Goal: Information Seeking & Learning: Learn about a topic

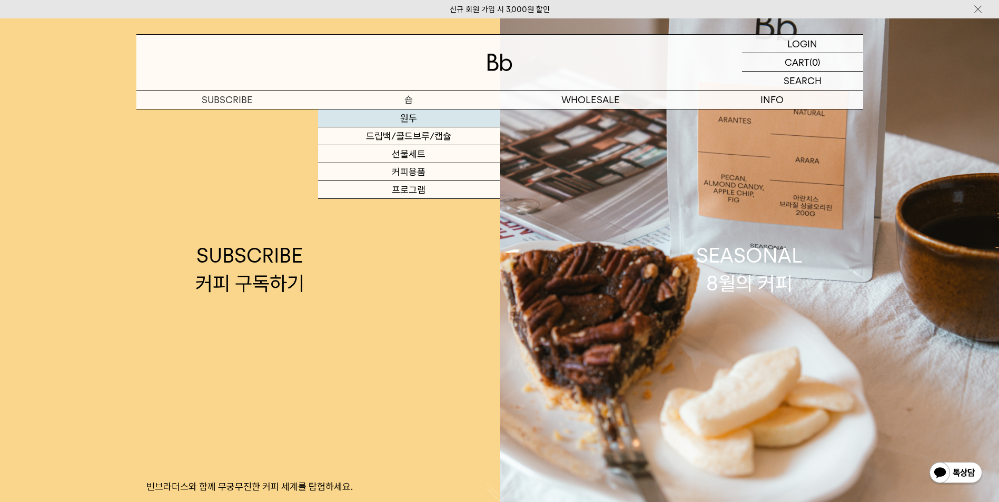
click at [412, 117] on link "원두" at bounding box center [409, 119] width 182 height 18
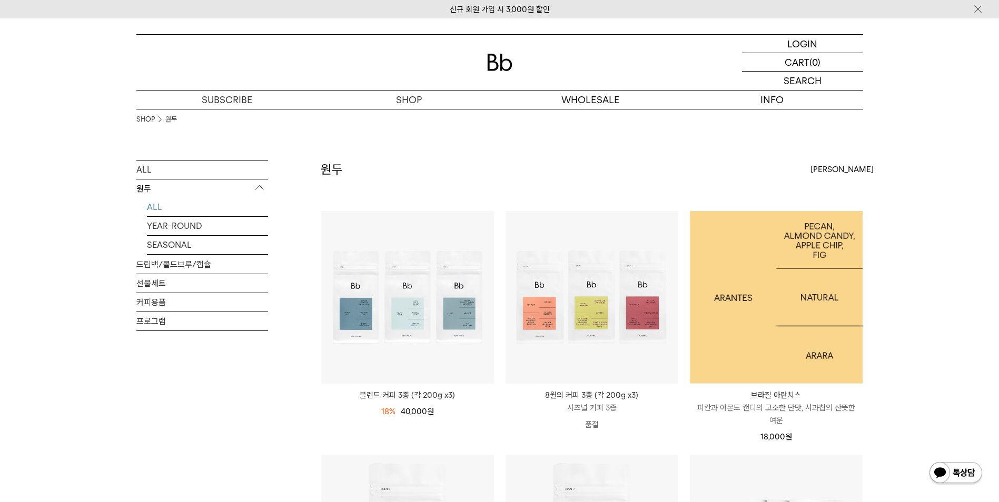
scroll to position [211, 0]
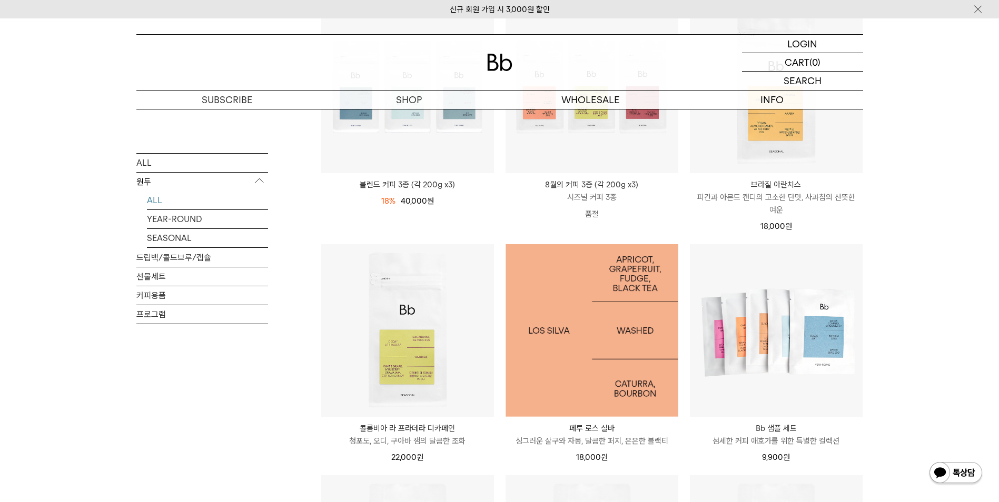
click at [580, 285] on img at bounding box center [592, 330] width 173 height 173
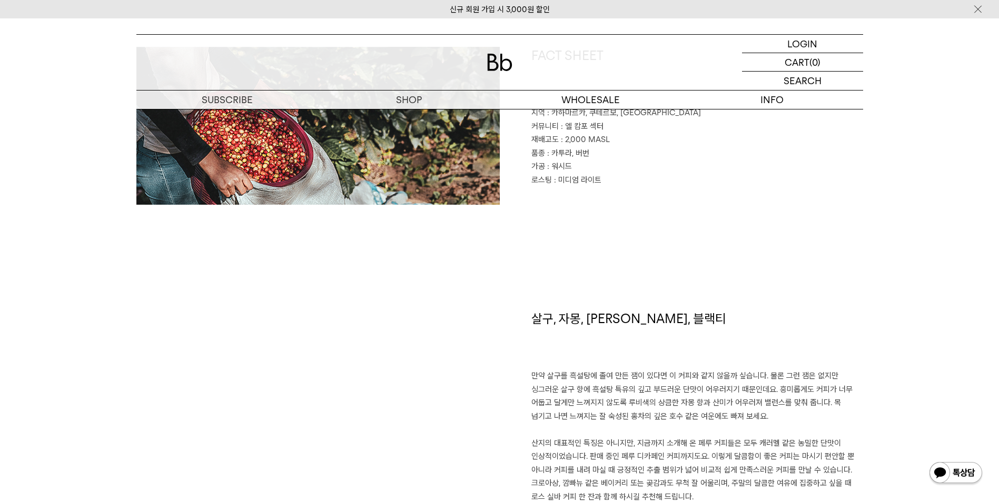
scroll to position [737, 0]
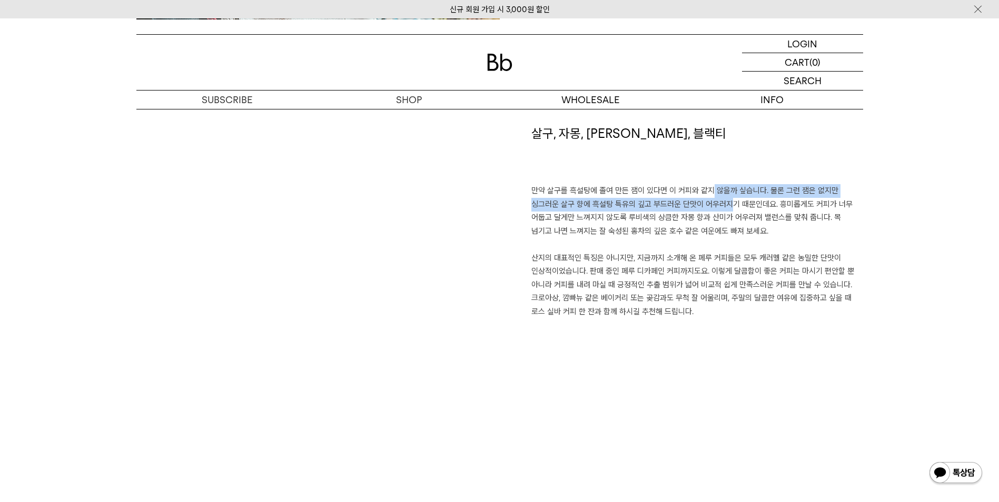
drag, startPoint x: 699, startPoint y: 196, endPoint x: 715, endPoint y: 211, distance: 21.3
click at [715, 211] on p "만약 살구를 흑설탕에 졸여 만든 잼이 있다면 이 커피와 같지 않을까 싶습니다. 물론 그런 잼은 없지만 싱그러운 살구 향에 흑설탕 특유의 깊고 …" at bounding box center [697, 251] width 332 height 134
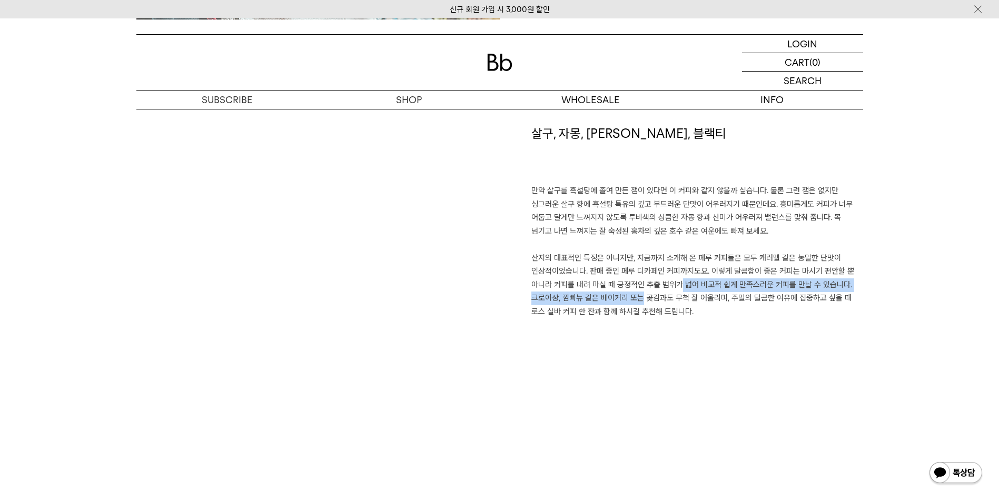
drag, startPoint x: 628, startPoint y: 295, endPoint x: 670, endPoint y: 290, distance: 41.9
click at [670, 290] on p "만약 살구를 흑설탕에 졸여 만든 잼이 있다면 이 커피와 같지 않을까 싶습니다. 물론 그런 잼은 없지만 싱그러운 살구 향에 흑설탕 특유의 깊고 …" at bounding box center [697, 251] width 332 height 134
drag, startPoint x: 670, startPoint y: 290, endPoint x: 756, endPoint y: 350, distance: 105.2
click at [756, 350] on div "살구, 자몽, 버터 캔디, 블랙티 만약 살구를 흑설탕에 졸여 만든 잼이 있다면 이 커피와 같지 않을까 싶습니다. 물론 그런 잼은 없지만 싱그러…" at bounding box center [681, 261] width 363 height 272
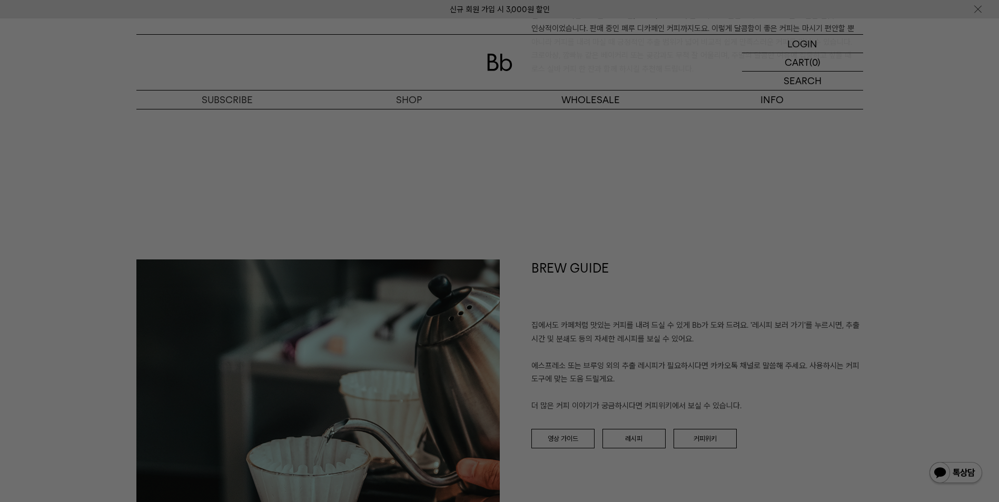
scroll to position [1053, 0]
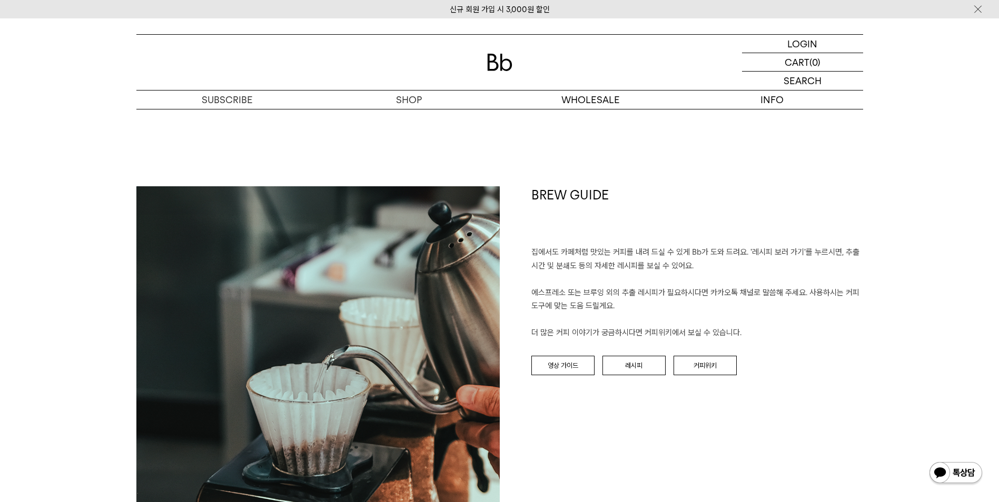
click at [788, 474] on div "BREW GUIDE 집에서도 카페처럼 맛있는 커피를 내려 드실 ﻿수 있게 Bb가 도와 드려요. '레시피 보러 가기'를 누르시면, 추출 시간 및…" at bounding box center [681, 367] width 363 height 363
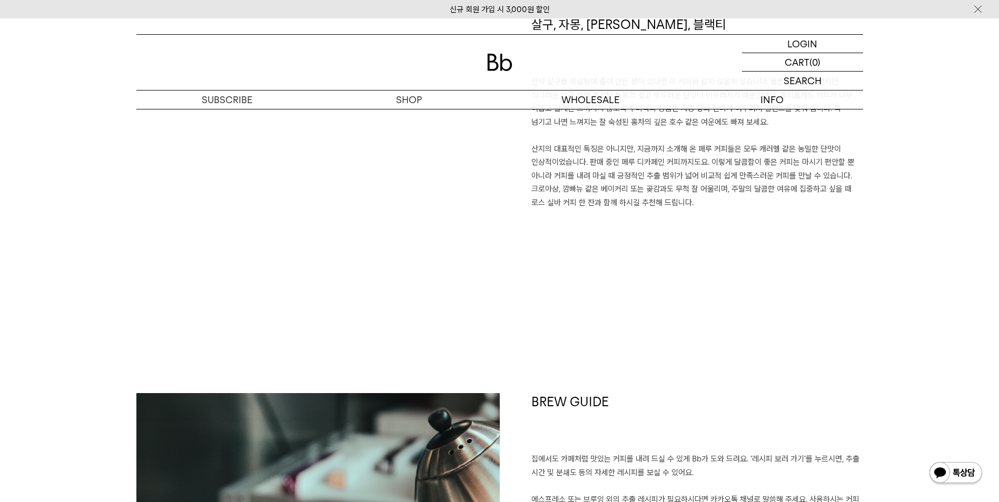
scroll to position [685, 0]
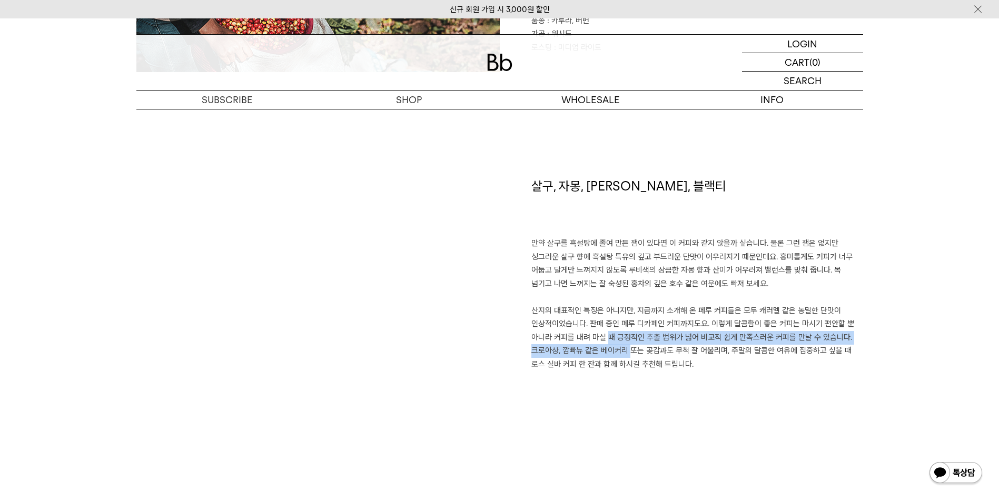
drag, startPoint x: 596, startPoint y: 341, endPoint x: 621, endPoint y: 354, distance: 28.3
click at [621, 354] on p "만약 살구를 흑설탕에 졸여 만든 잼이 있다면 이 커피와 같지 않을까 싶습니다. 물론 그런 잼은 없지만 싱그러운 살구 향에 흑설탕 특유의 깊고 …" at bounding box center [697, 304] width 332 height 134
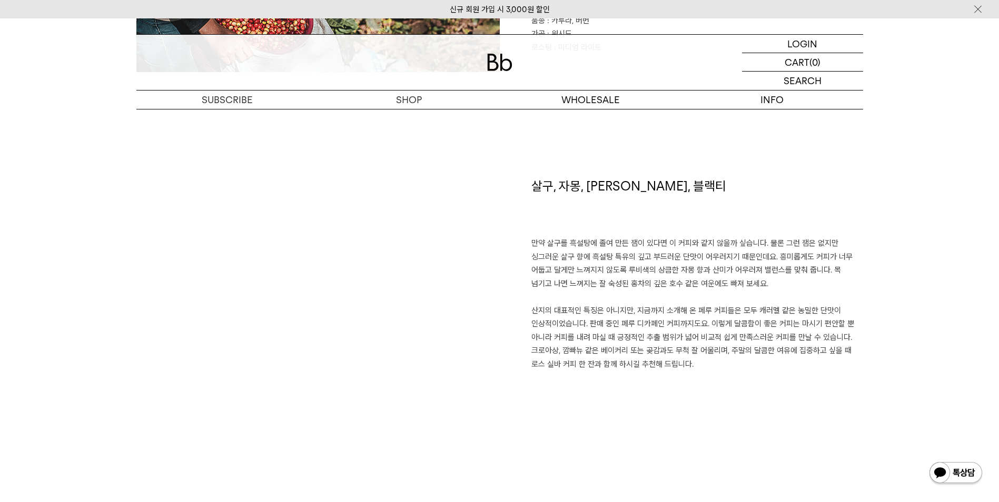
drag, startPoint x: 621, startPoint y: 354, endPoint x: 728, endPoint y: 385, distance: 111.3
click at [728, 385] on div "살구, 자몽, 버터 캔디, 블랙티 만약 살구를 흑설탕에 졸여 만든 잼이 있다면 이 커피와 같지 않을까 싶습니다. 물론 그런 잼은 없지만 싱그러…" at bounding box center [681, 313] width 363 height 272
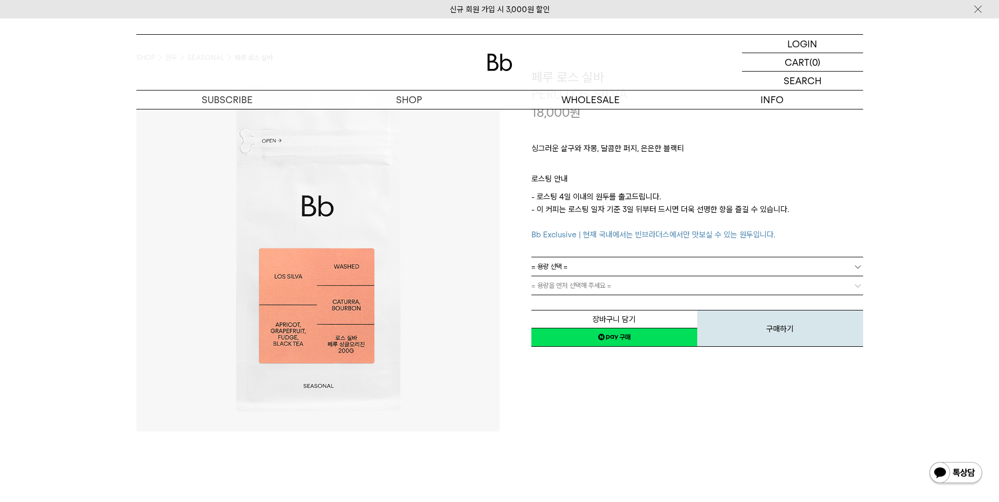
scroll to position [0, 0]
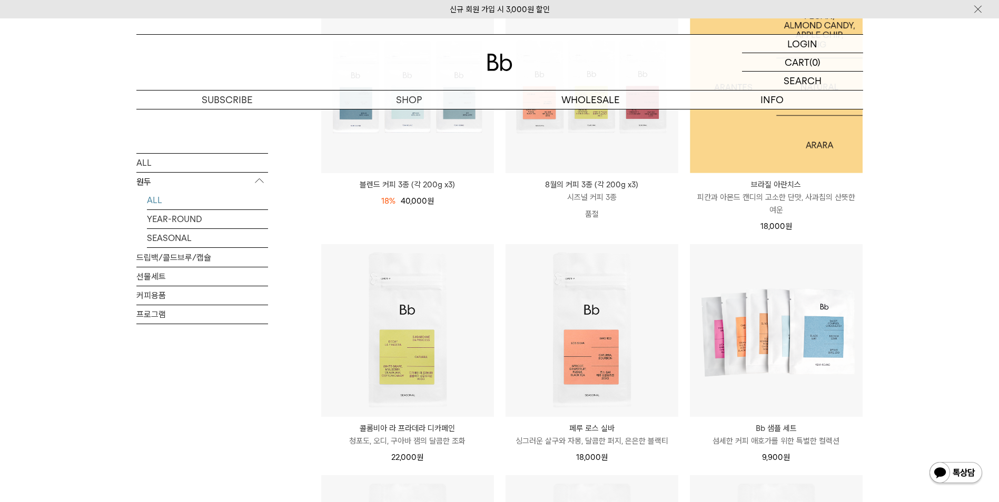
click at [766, 134] on img at bounding box center [776, 87] width 173 height 173
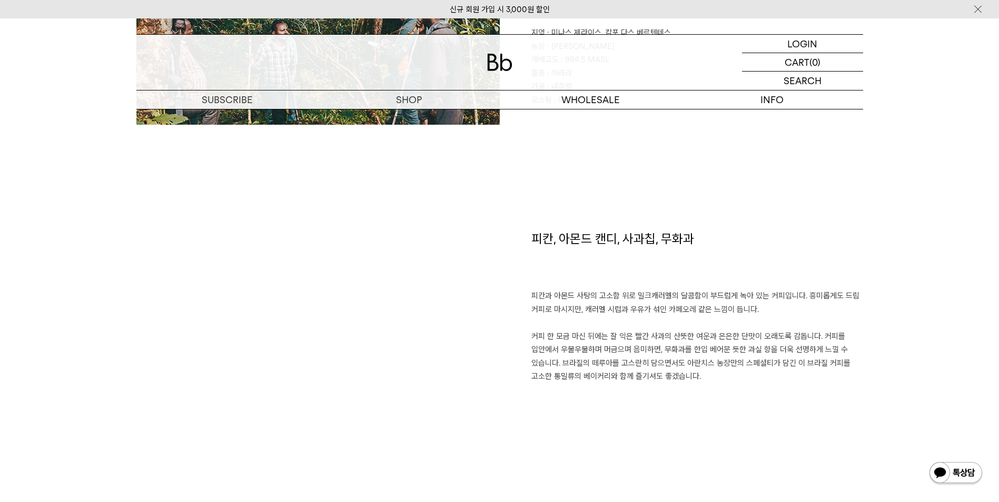
scroll to position [685, 0]
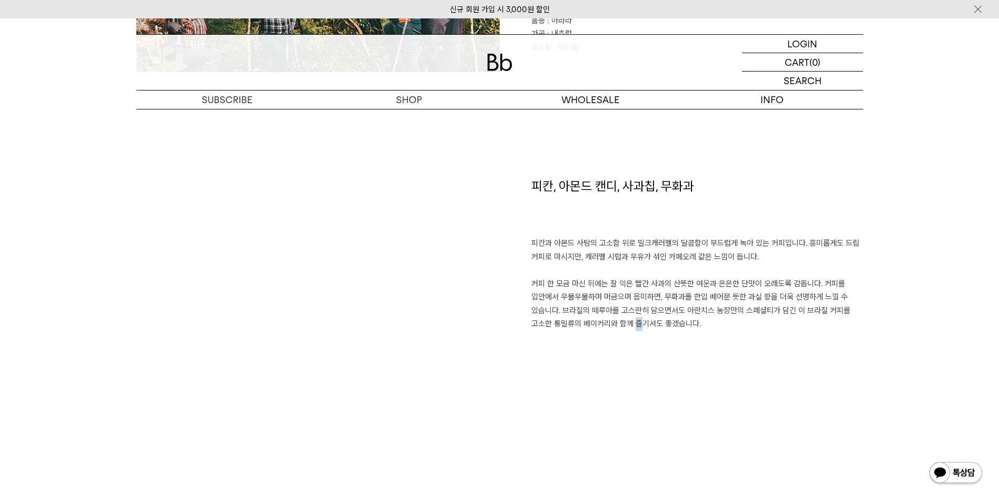
click at [631, 408] on div "피칸, 아몬드 캔디, 사과칩, 무화과 피칸과 아몬드 사탕의 고소함 위로 밀크캐러멜의 달콤함이 부드럽게 녹아 있는 커피입니다. 흥미롭게도 드립 …" at bounding box center [681, 313] width 363 height 272
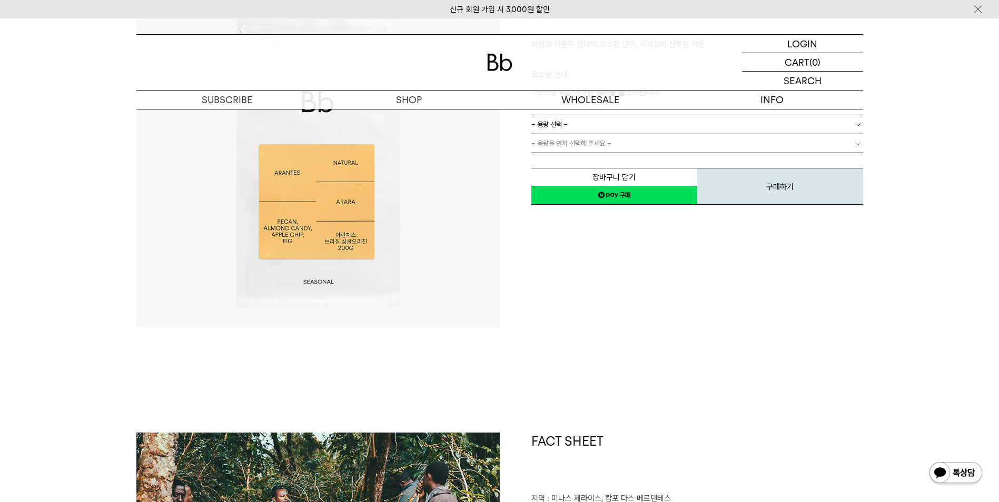
scroll to position [53, 0]
